Goal: Information Seeking & Learning: Learn about a topic

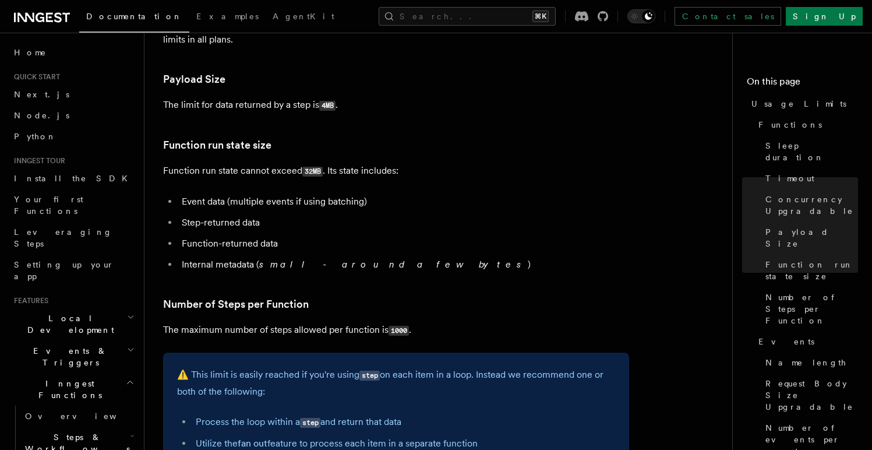
scroll to position [466, 0]
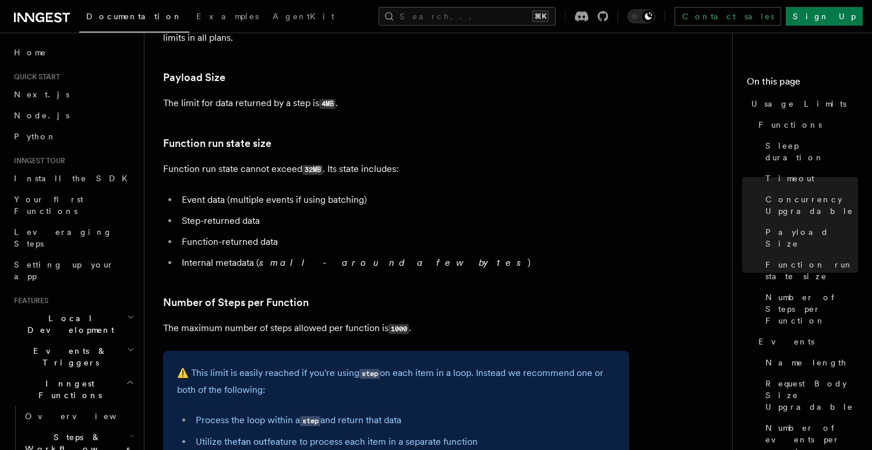
click at [366, 195] on li "Event data (multiple events if using batching)" at bounding box center [403, 200] width 451 height 16
click at [260, 308] on link "Number of Steps per Function" at bounding box center [236, 302] width 146 height 16
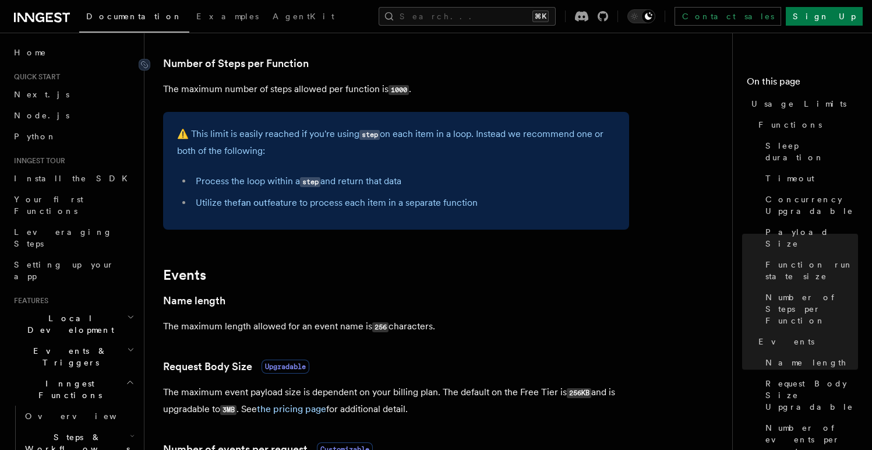
scroll to position [705, 0]
click at [147, 66] on icon at bounding box center [144, 64] width 6 height 6
click at [370, 115] on div "⚠️ This limit is easily reached if you're using step on each item in a loop. In…" at bounding box center [396, 170] width 466 height 118
click at [309, 66] on h3 "Number of Steps per Function" at bounding box center [396, 63] width 466 height 16
click at [299, 65] on link "Number of Steps per Function" at bounding box center [236, 63] width 146 height 16
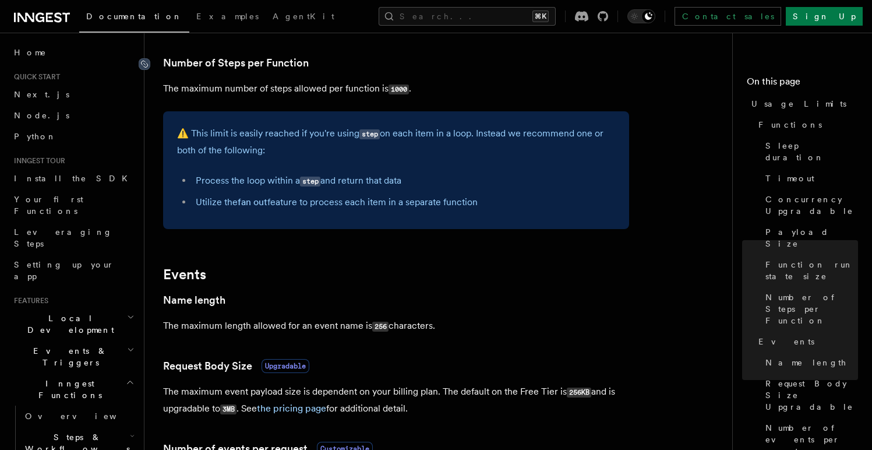
click at [143, 64] on icon at bounding box center [145, 64] width 12 height 12
click at [146, 62] on icon at bounding box center [145, 64] width 12 height 12
click at [536, 224] on div "⚠️ This limit is easily reached if you're using step on each item in a loop. In…" at bounding box center [396, 170] width 466 height 118
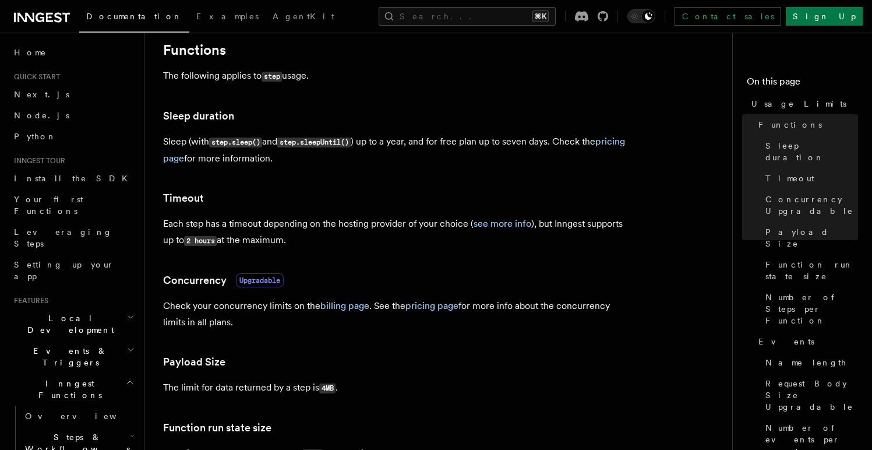
scroll to position [171, 0]
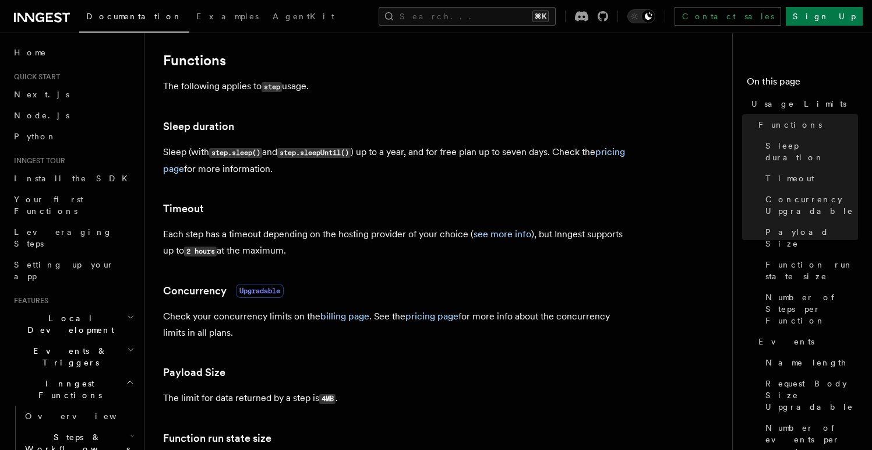
click at [328, 248] on p "Each step has a timeout depending on the hosting provider of your choice ( see …" at bounding box center [396, 242] width 466 height 33
drag, startPoint x: 303, startPoint y: 252, endPoint x: 151, endPoint y: 231, distance: 153.5
click at [145, 209] on icon at bounding box center [145, 210] width 12 height 12
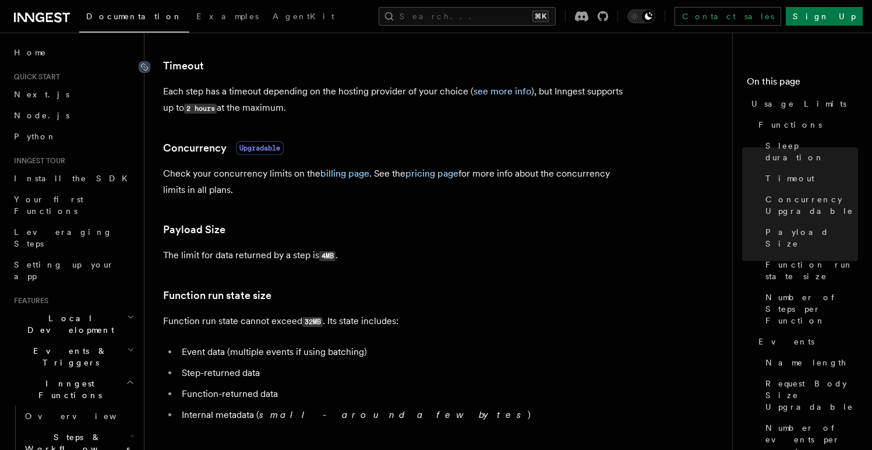
scroll to position [316, 0]
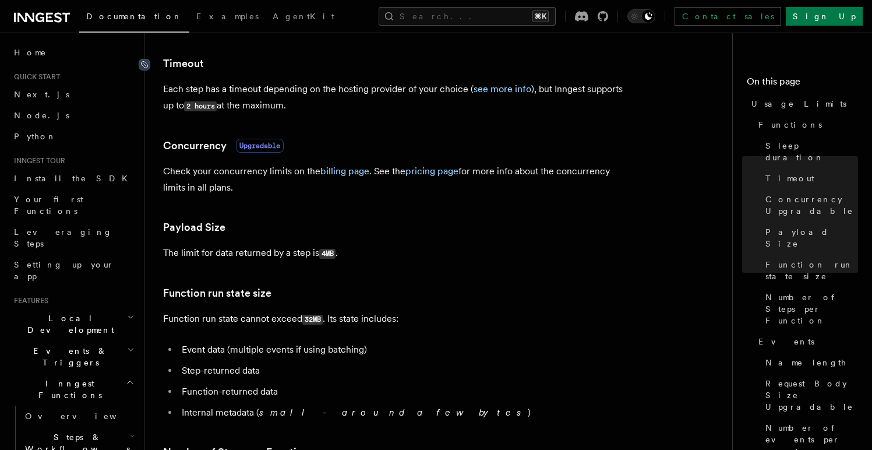
click at [143, 65] on icon at bounding box center [145, 65] width 12 height 12
click at [504, 91] on link "see more info" at bounding box center [503, 88] width 58 height 11
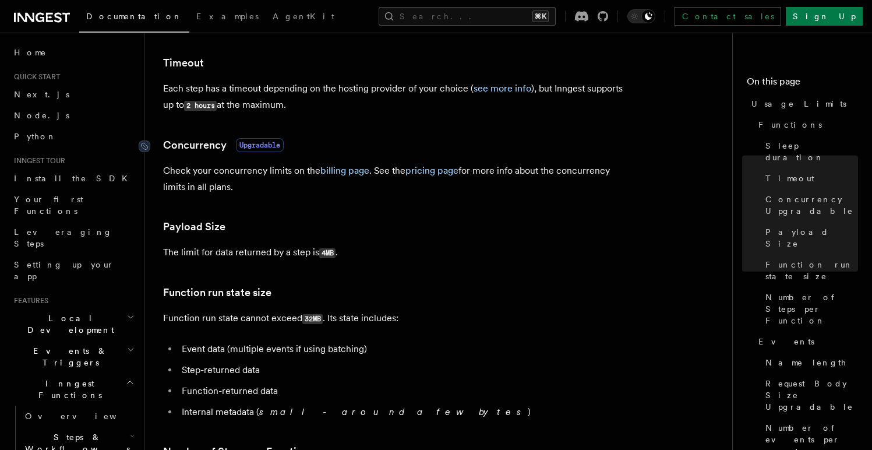
scroll to position [269, 0]
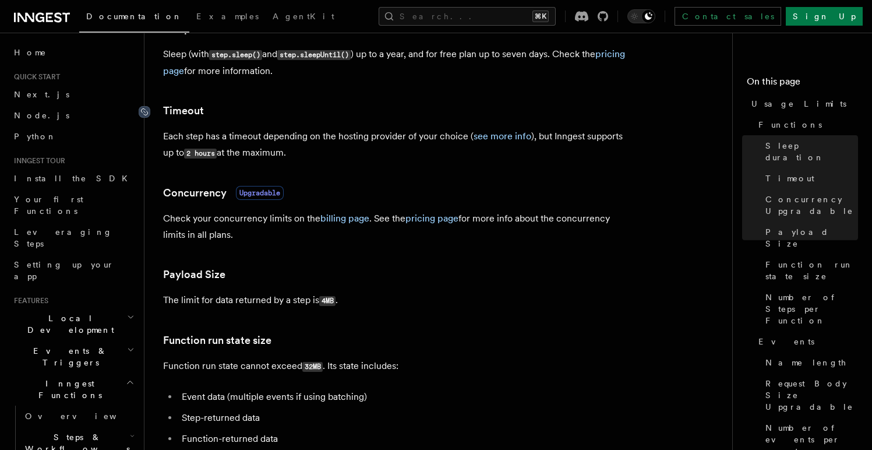
click at [145, 112] on icon at bounding box center [145, 112] width 12 height 12
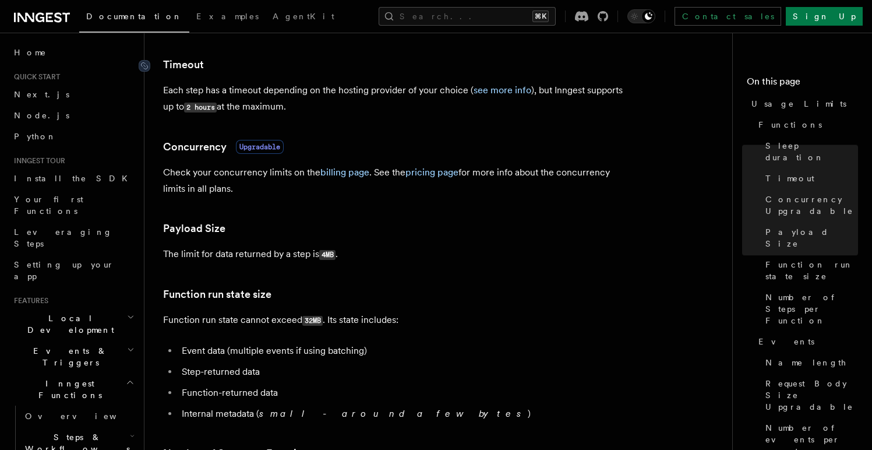
scroll to position [316, 0]
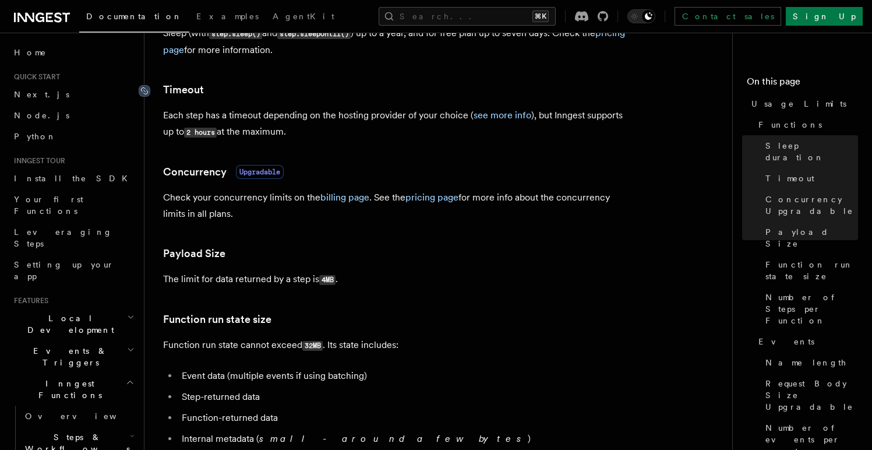
click at [147, 89] on icon at bounding box center [145, 91] width 12 height 12
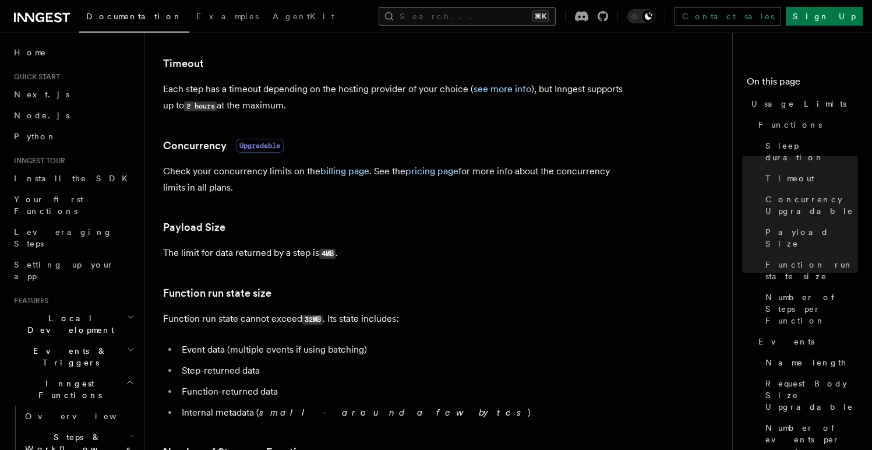
click at [447, 15] on button "Search... ⌘K" at bounding box center [467, 16] width 177 height 19
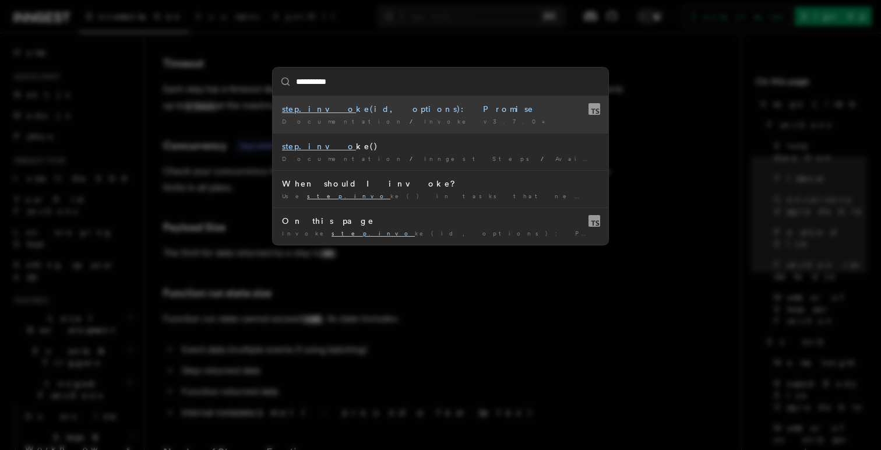
type input "**********"
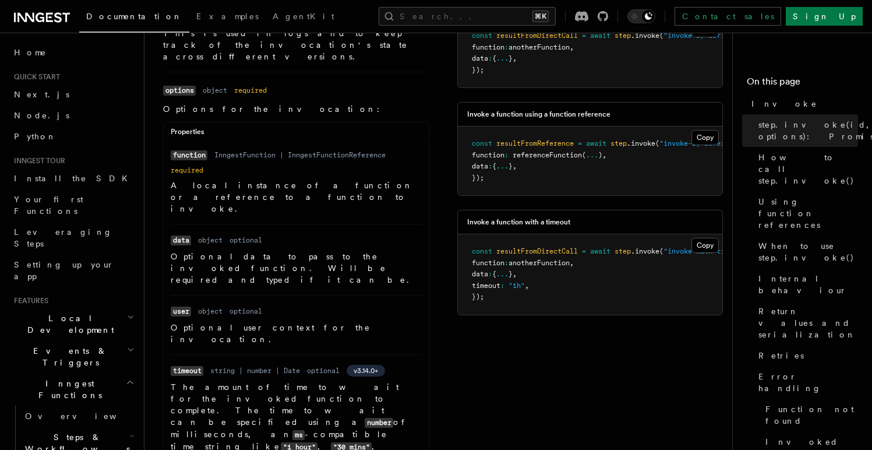
scroll to position [531, 0]
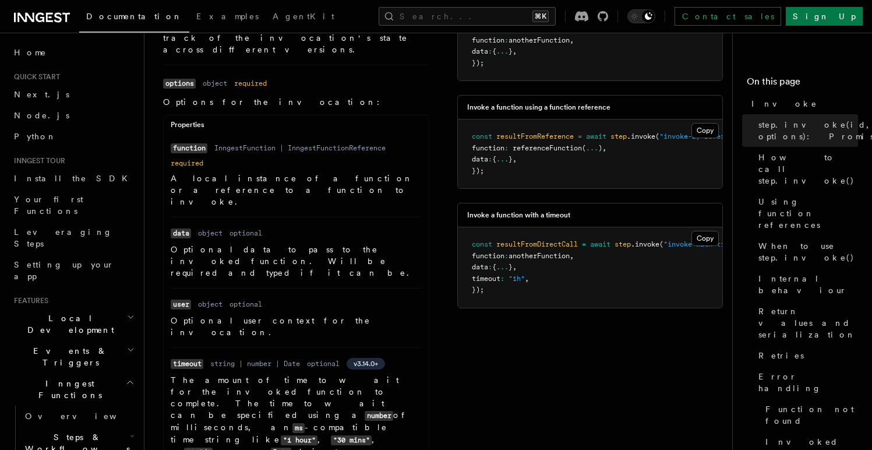
click at [175, 359] on code "timeout" at bounding box center [187, 364] width 33 height 10
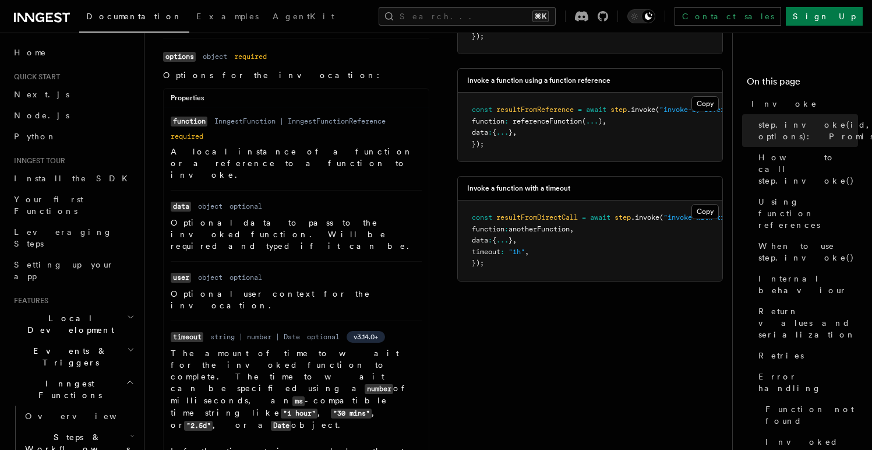
click at [370, 332] on span "v3.14.0+" at bounding box center [366, 336] width 24 height 9
click at [319, 347] on p "The amount of time to wait for the invoked function to complete. The time to wa…" at bounding box center [296, 389] width 251 height 84
click at [164, 271] on ul "Name function Type InngestFunction | InngestFunctionReference Required required…" at bounding box center [296, 315] width 265 height 400
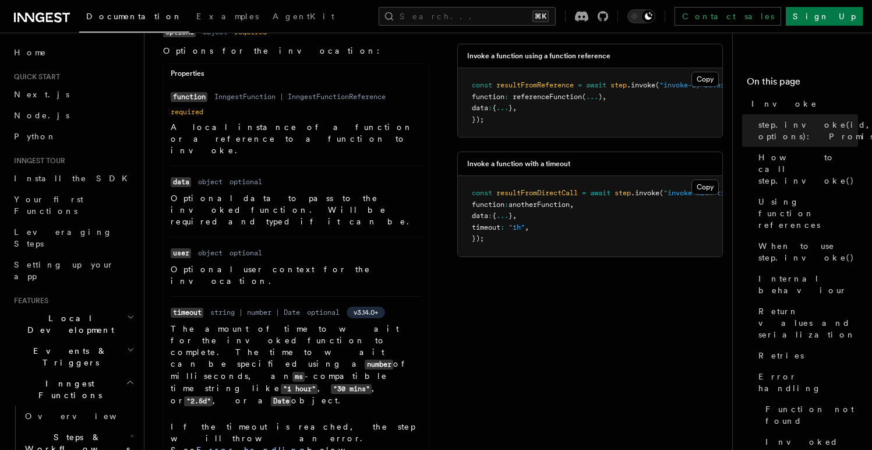
scroll to position [583, 0]
click at [194, 321] on p "The amount of time to wait for the invoked function to complete. The time to wa…" at bounding box center [296, 363] width 251 height 84
click at [268, 321] on dd "The amount of time to wait for the invoked function to complete. The time to wa…" at bounding box center [296, 405] width 251 height 168
click at [266, 419] on p "If the timeout is reached, the step will throw an error. See Error handling bel…" at bounding box center [296, 454] width 251 height 70
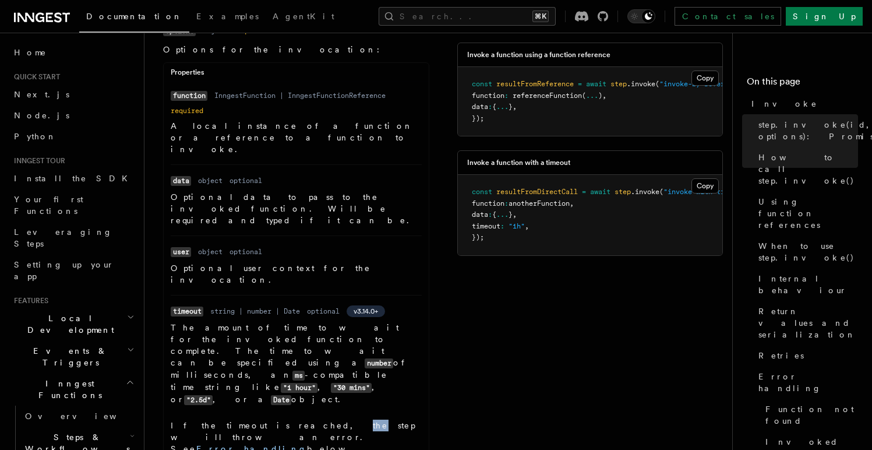
click at [266, 419] on p "If the timeout is reached, the step will throw an error. See Error handling bel…" at bounding box center [296, 454] width 251 height 70
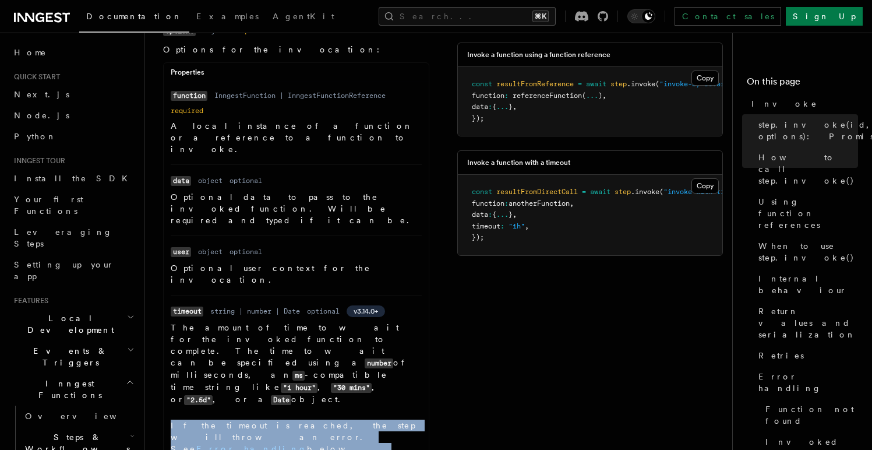
click at [278, 419] on p "If the timeout is reached, the step will throw an error. See Error handling bel…" at bounding box center [296, 454] width 251 height 70
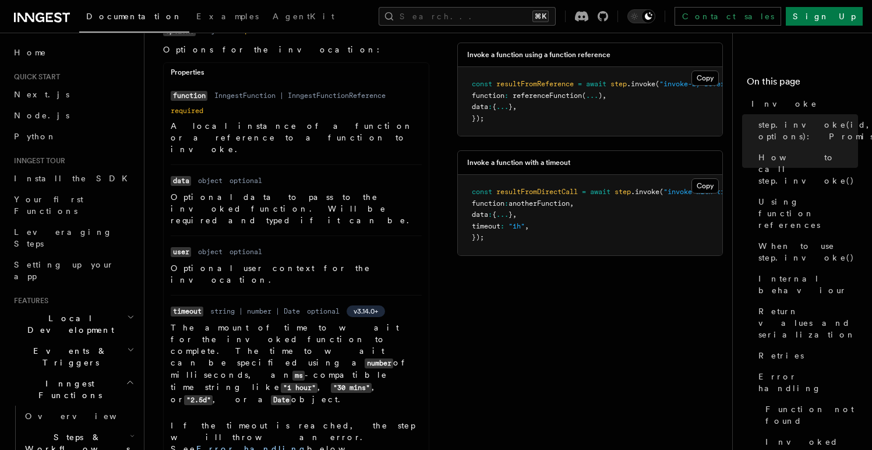
click at [169, 243] on ul "Name function Type InngestFunction | InngestFunctionReference Required required…" at bounding box center [296, 289] width 265 height 400
click at [294, 321] on p "The amount of time to wait for the invoked function to complete. The time to wa…" at bounding box center [296, 363] width 251 height 84
click at [178, 306] on code "timeout" at bounding box center [187, 311] width 33 height 10
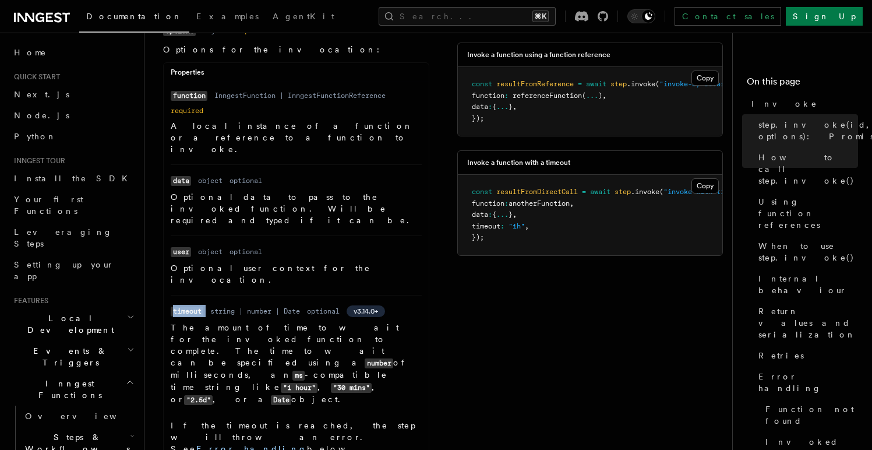
click at [178, 306] on code "timeout" at bounding box center [187, 311] width 33 height 10
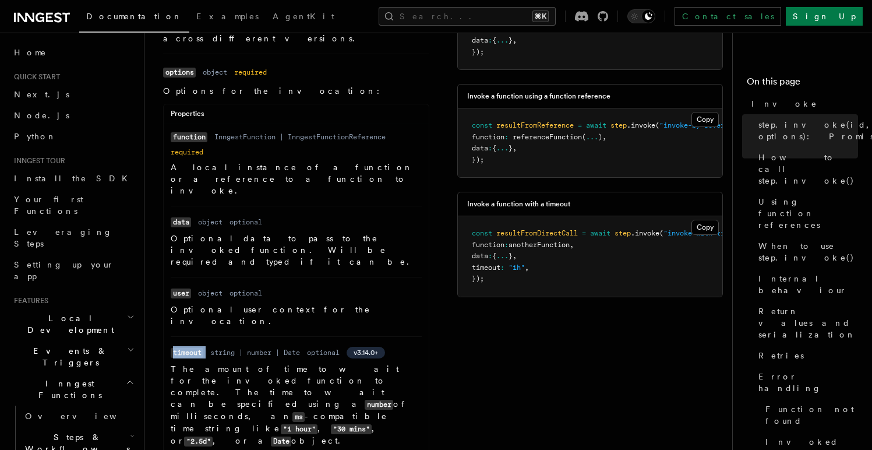
scroll to position [541, 0]
click at [271, 363] on p "The amount of time to wait for the invoked function to complete. The time to wa…" at bounding box center [296, 405] width 251 height 84
click at [205, 363] on p "The amount of time to wait for the invoked function to complete. The time to wa…" at bounding box center [296, 405] width 251 height 84
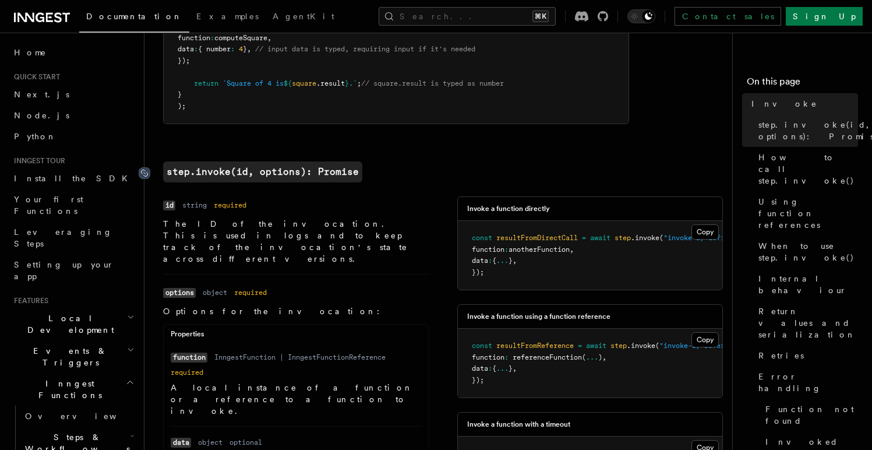
click at [149, 176] on icon at bounding box center [145, 173] width 12 height 12
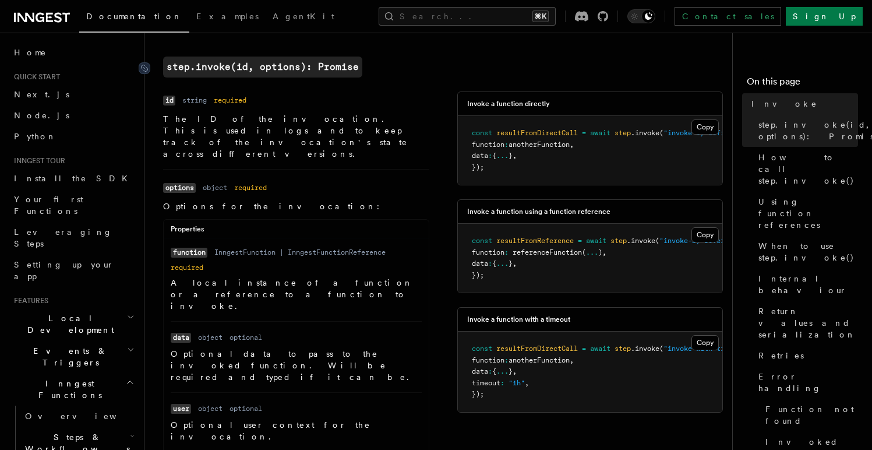
scroll to position [427, 0]
click at [144, 69] on icon at bounding box center [145, 67] width 12 height 12
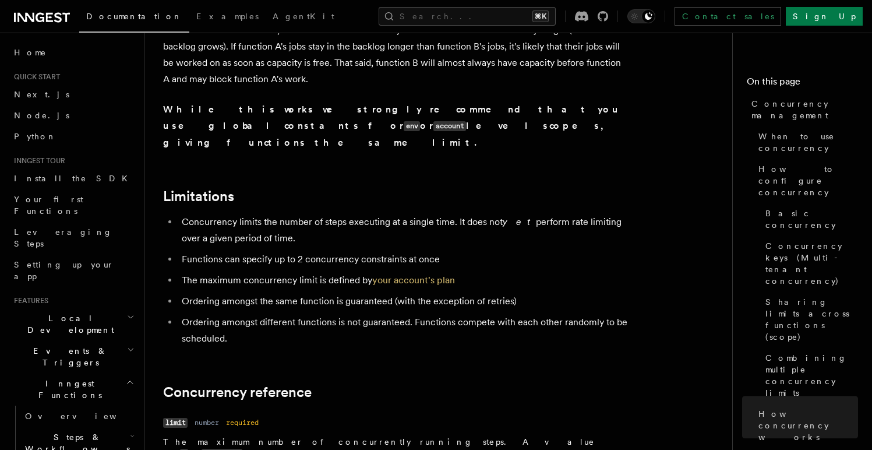
scroll to position [3673, 0]
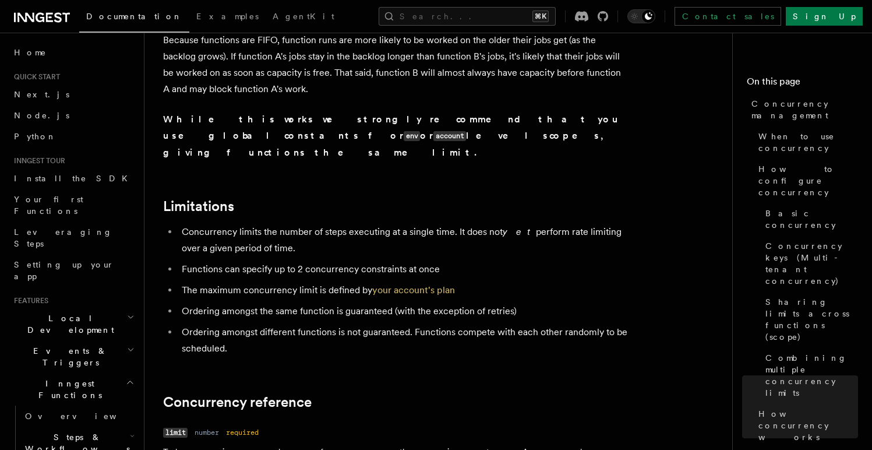
click at [263, 224] on li "Concurrency limits the number of steps executing at a single time. It does not …" at bounding box center [403, 240] width 451 height 33
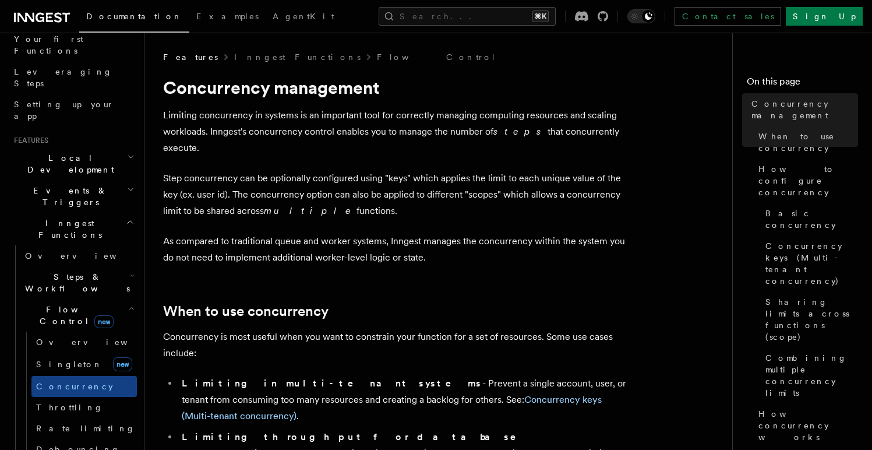
scroll to position [161, 0]
click at [64, 380] on span "Concurrency" at bounding box center [74, 384] width 77 height 9
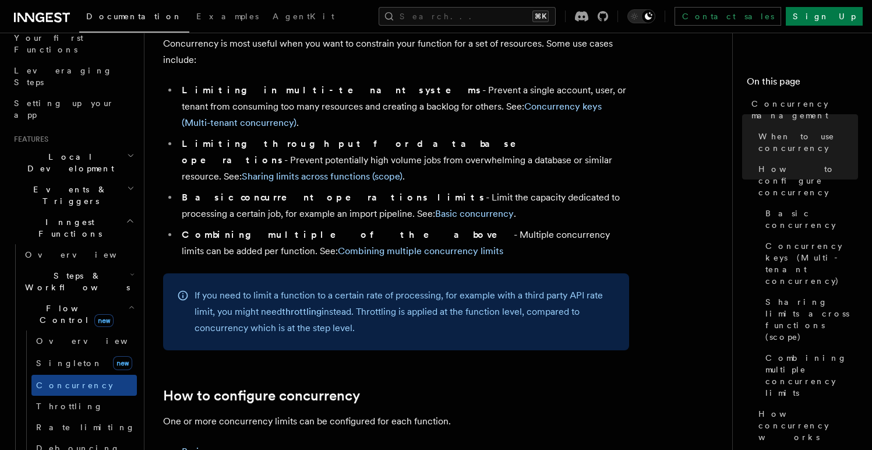
scroll to position [294, 0]
click at [435, 207] on link "Basic concurrency" at bounding box center [474, 212] width 79 height 11
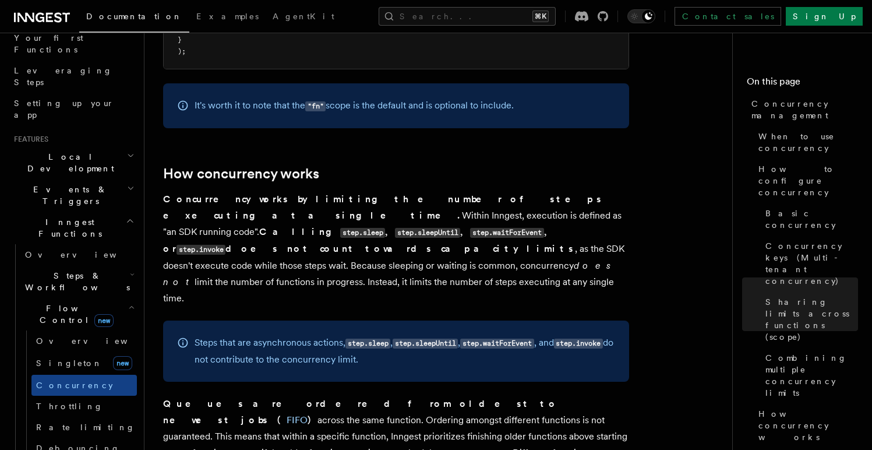
scroll to position [2323, 0]
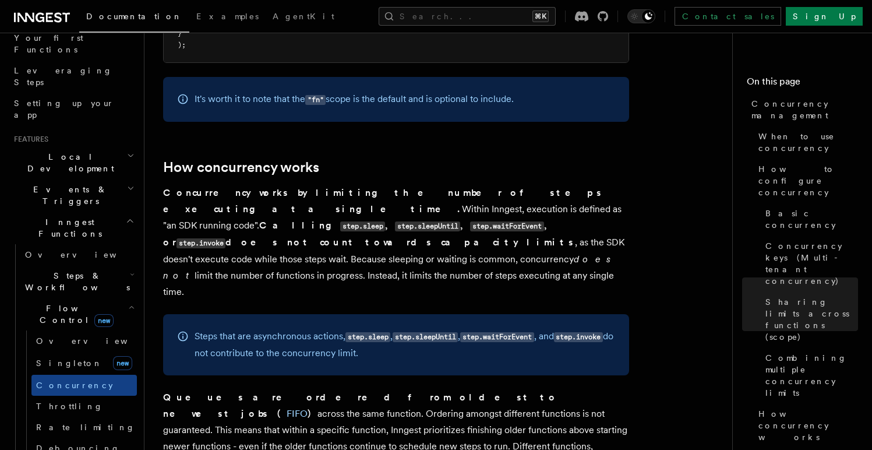
click at [156, 149] on div "Features Inngest Functions Flow Control Concurrency management Limiting concurr…" at bounding box center [461, 430] width 634 height 5506
click at [153, 133] on div "Features Inngest Functions Flow Control Concurrency management Limiting concurr…" at bounding box center [461, 430] width 634 height 5506
click at [147, 165] on icon at bounding box center [144, 168] width 6 height 6
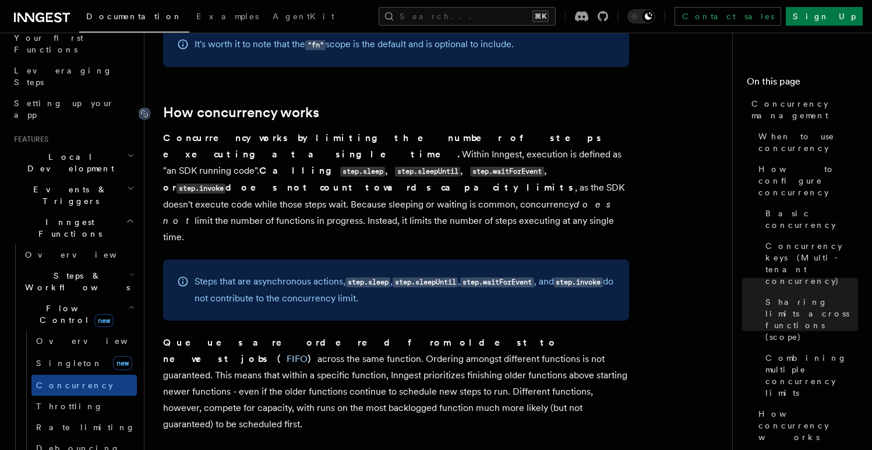
scroll to position [2380, 0]
